Goal: Transaction & Acquisition: Download file/media

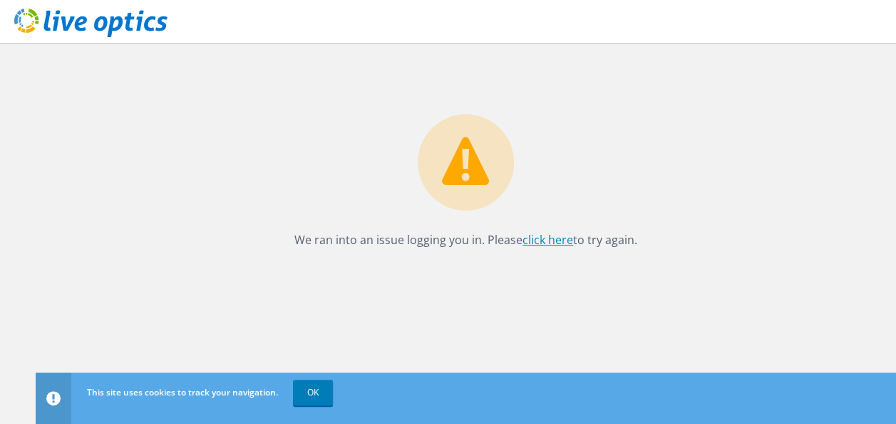
click at [552, 236] on link "click here" at bounding box center [548, 240] width 51 height 16
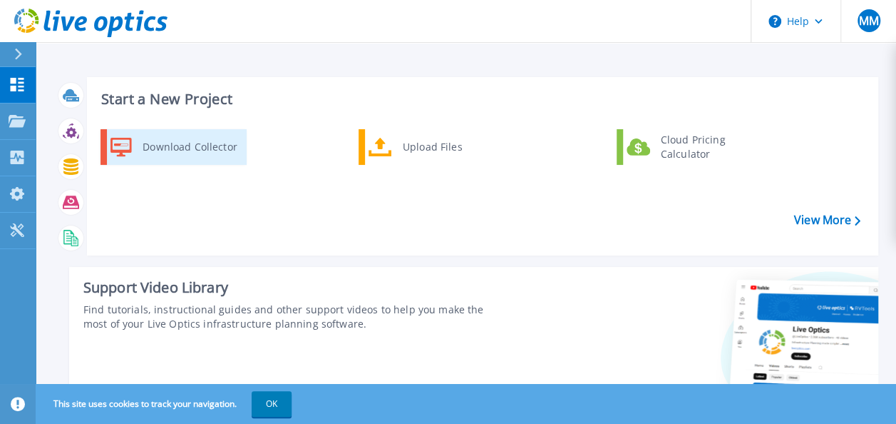
click at [188, 145] on div "Download Collector" at bounding box center [189, 147] width 108 height 29
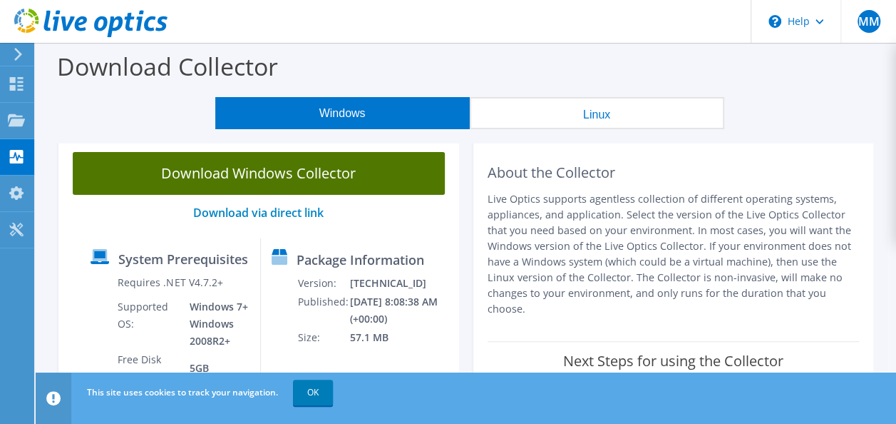
click at [245, 185] on link "Download Windows Collector" at bounding box center [259, 173] width 372 height 43
